Goal: Task Accomplishment & Management: Use online tool/utility

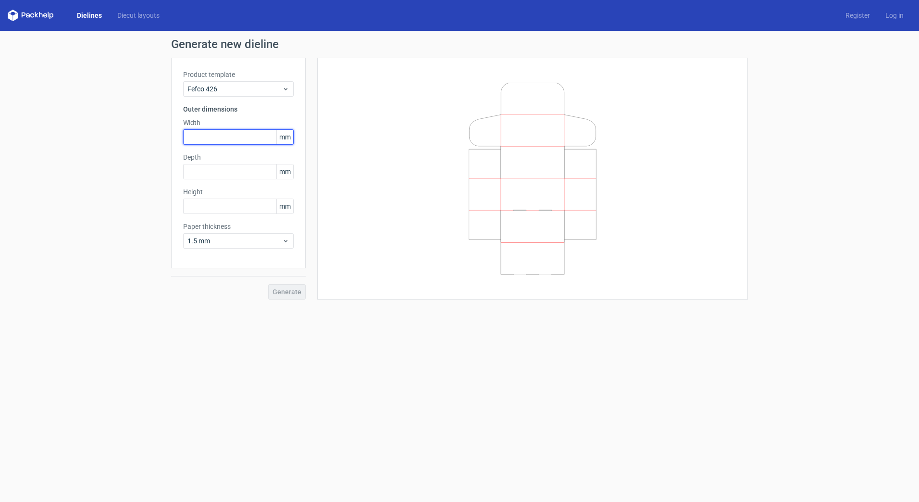
click at [217, 136] on input "text" at bounding box center [238, 136] width 111 height 15
type input "235"
click at [206, 172] on input "text" at bounding box center [238, 171] width 111 height 15
type input "132"
click at [210, 204] on input "text" at bounding box center [238, 205] width 111 height 15
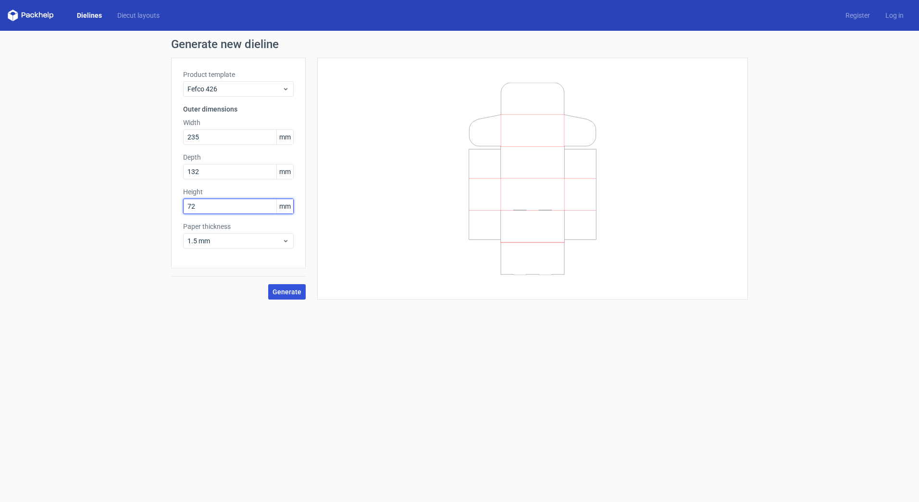
type input "72"
click at [285, 289] on span "Generate" at bounding box center [287, 291] width 29 height 7
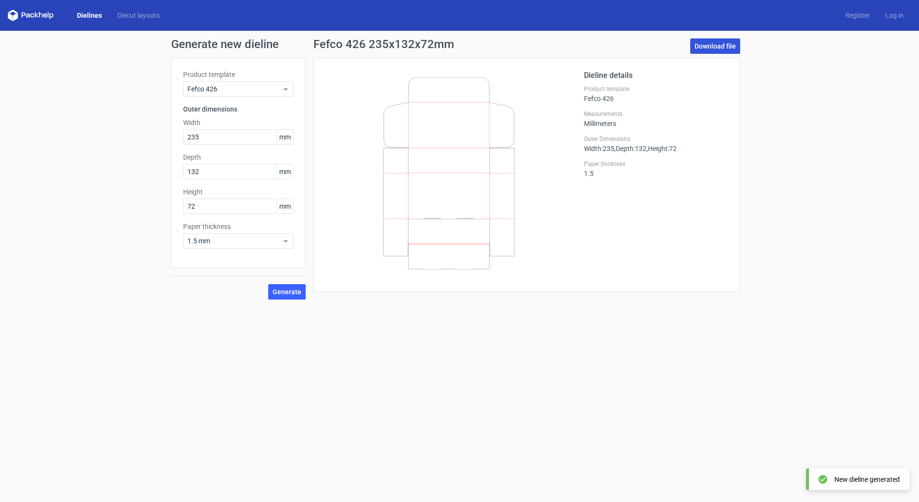
click at [710, 45] on link "Download file" at bounding box center [715, 45] width 50 height 15
click at [209, 174] on input "132" at bounding box center [238, 171] width 111 height 15
drag, startPoint x: 207, startPoint y: 174, endPoint x: 154, endPoint y: 172, distance: 52.9
click at [154, 172] on div "Generate new dieline Product template Fefco 426 Outer dimensions Width 235 mm D…" at bounding box center [459, 169] width 919 height 276
type input "143"
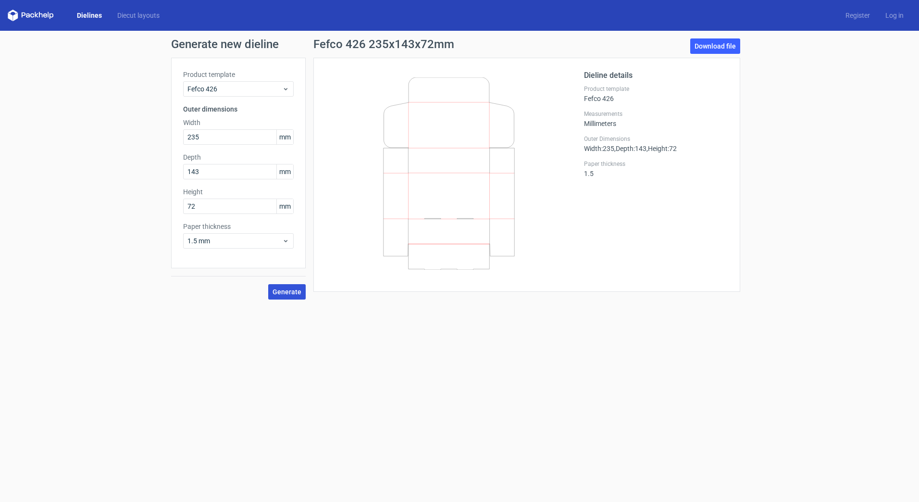
click at [278, 289] on span "Generate" at bounding box center [287, 291] width 29 height 7
click at [716, 46] on link "Download file" at bounding box center [715, 45] width 50 height 15
